Goal: Transaction & Acquisition: Purchase product/service

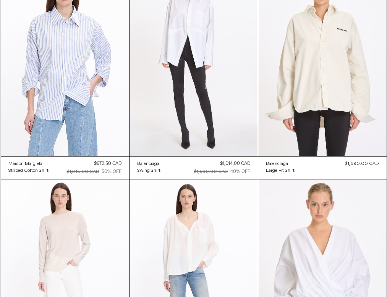
scroll to position [719, 0]
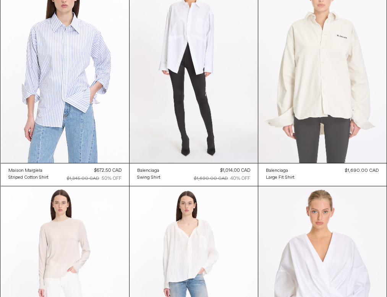
click at [331, 116] on at bounding box center [322, 67] width 128 height 192
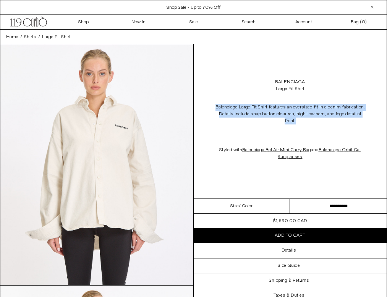
drag, startPoint x: 214, startPoint y: 107, endPoint x: 315, endPoint y: 127, distance: 104.0
click at [315, 127] on p "Balenciaga Large Fit Shirt features an oversized fit in a denim fabrication. De…" at bounding box center [290, 114] width 153 height 28
copy p "Balenciaga Large Fit Shirt features an oversized fit in a denim fabrication. De…"
